Goal: Browse casually

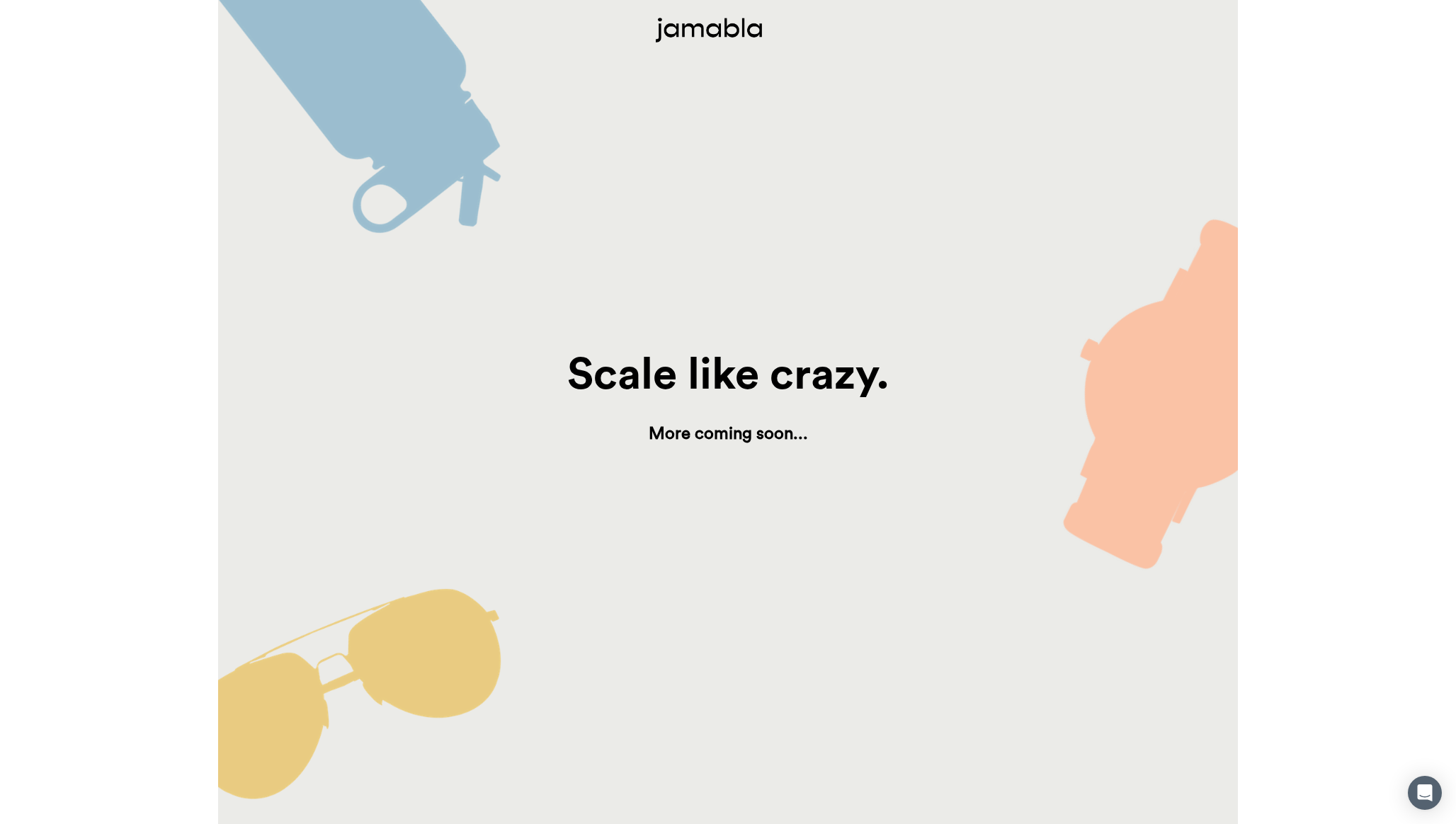
click at [787, 386] on h1 "Scale like crazy." at bounding box center [727, 376] width 713 height 58
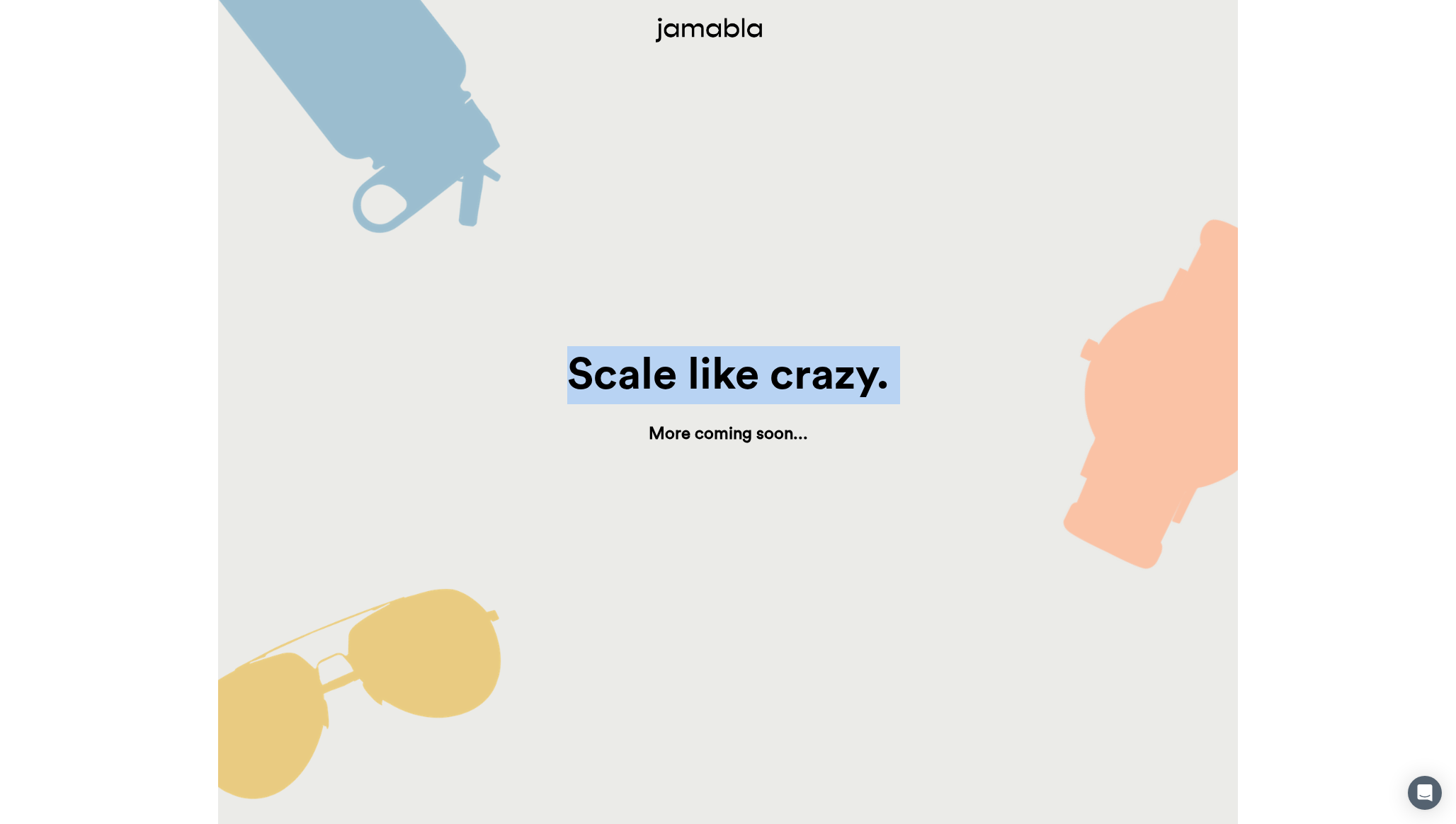
click at [787, 386] on h1 "Scale like crazy." at bounding box center [727, 376] width 713 height 58
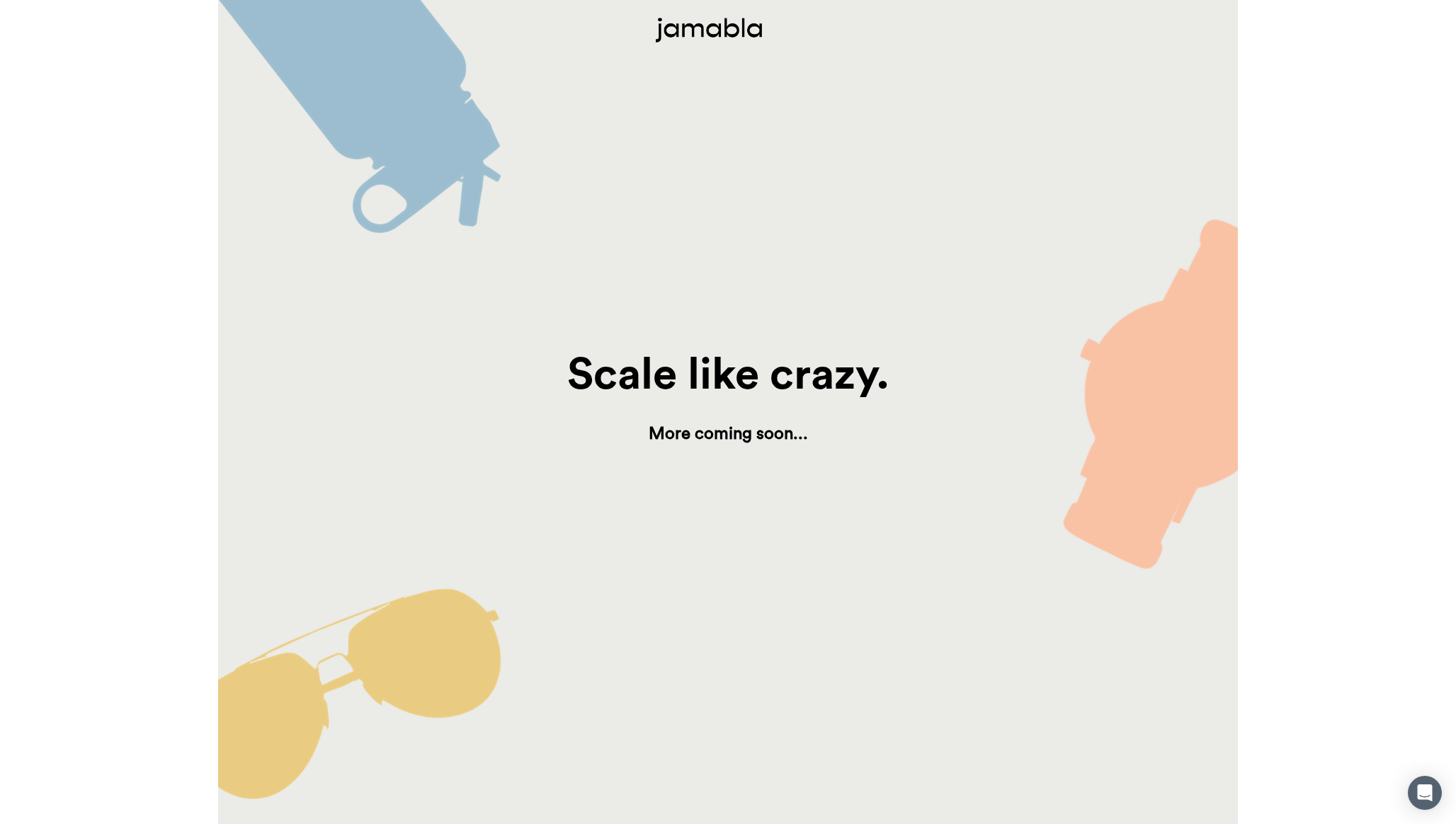
click at [775, 428] on h1 "More coming soon..." at bounding box center [727, 434] width 713 height 31
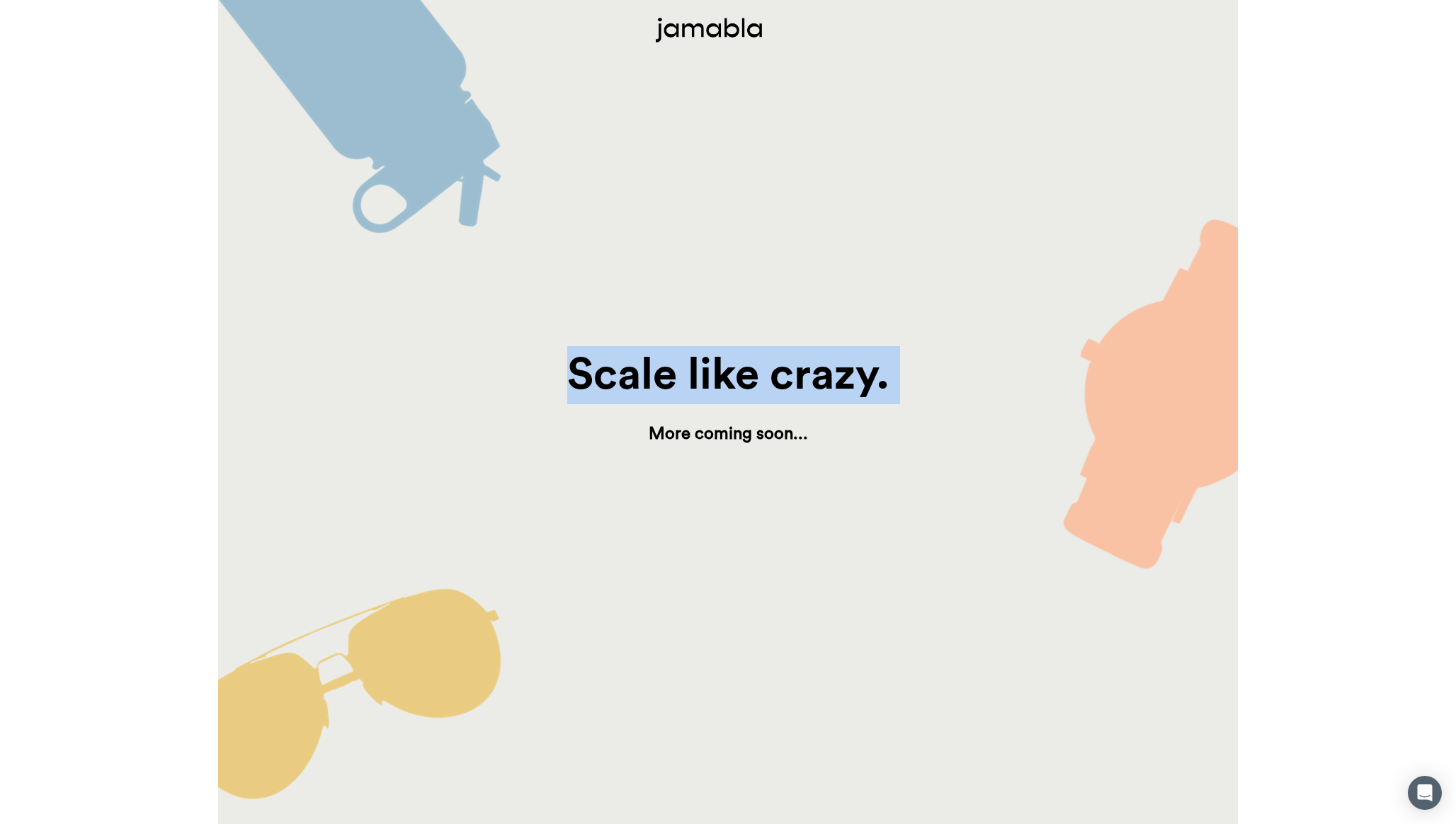
click at [775, 428] on h1 "More coming soon..." at bounding box center [727, 434] width 713 height 31
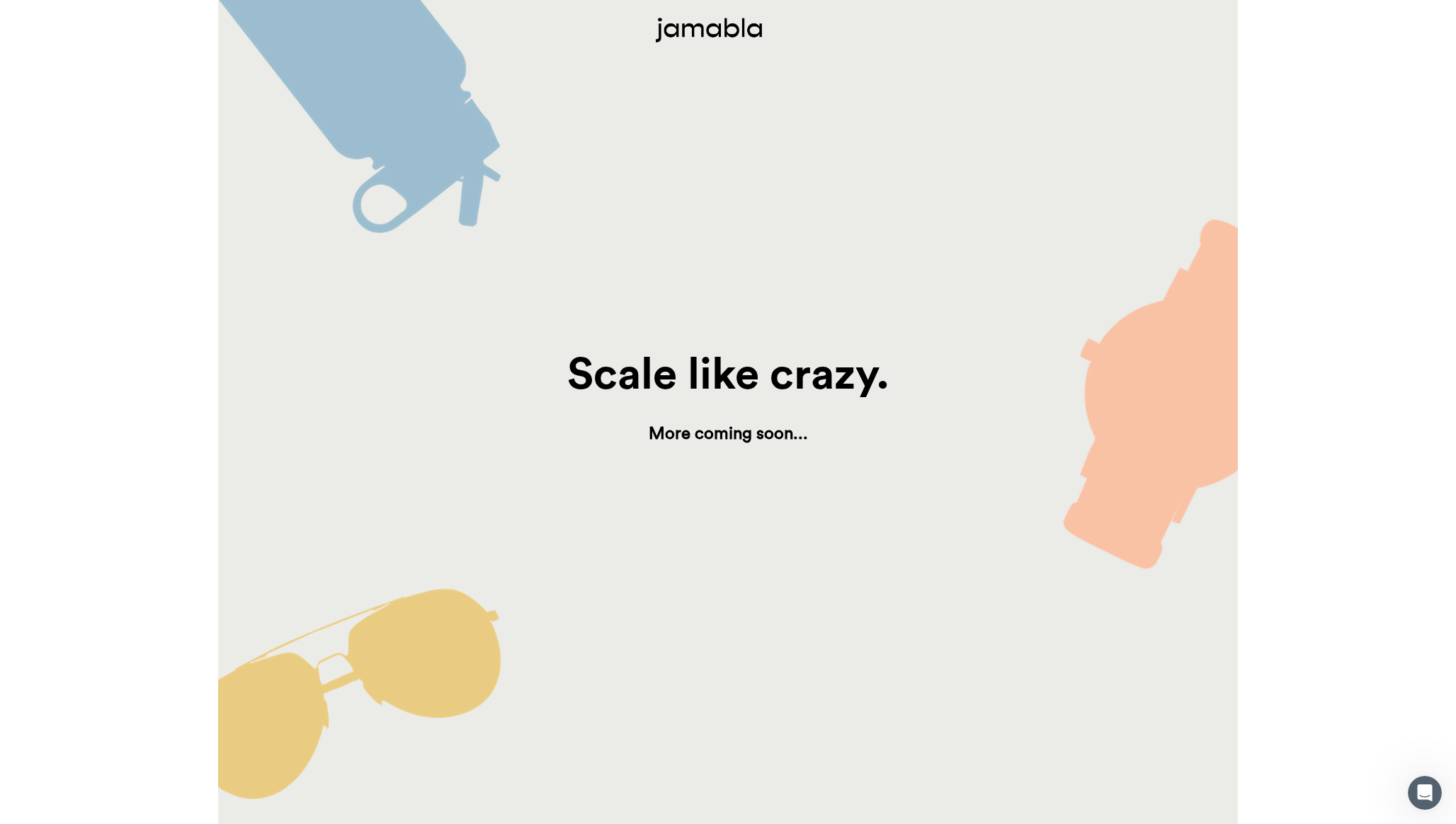
click at [811, 237] on div "Scale like crazy. More coming soon..." at bounding box center [727, 412] width 1020 height 824
